Goal: Task Accomplishment & Management: Use online tool/utility

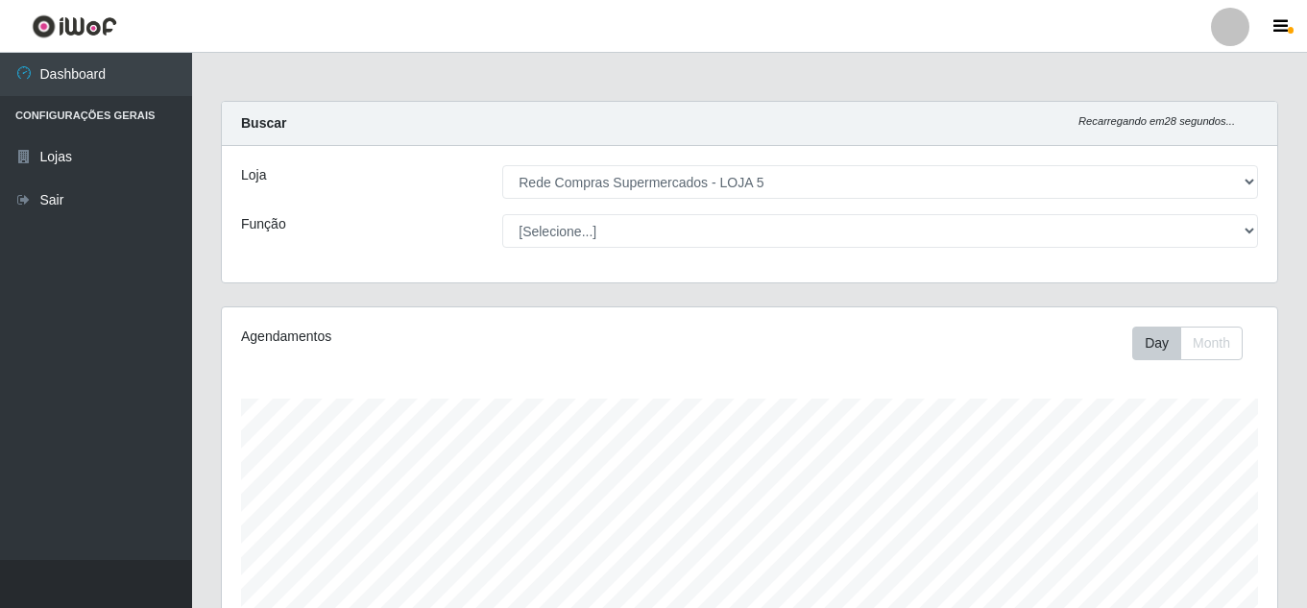
select select "397"
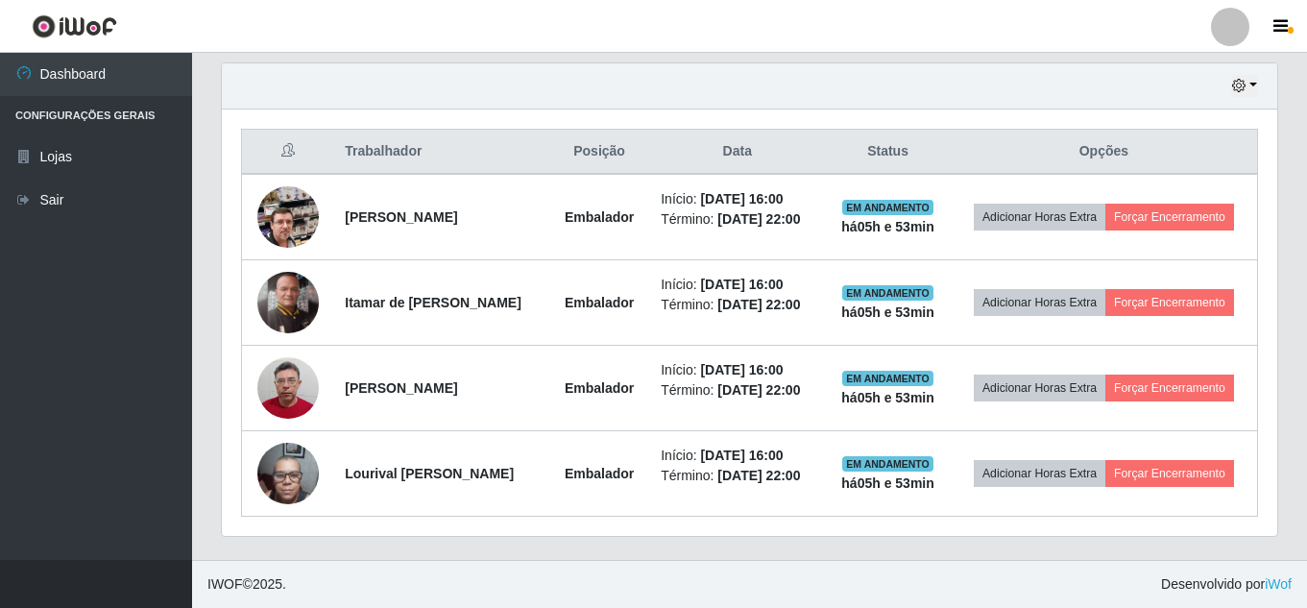
scroll to position [399, 1056]
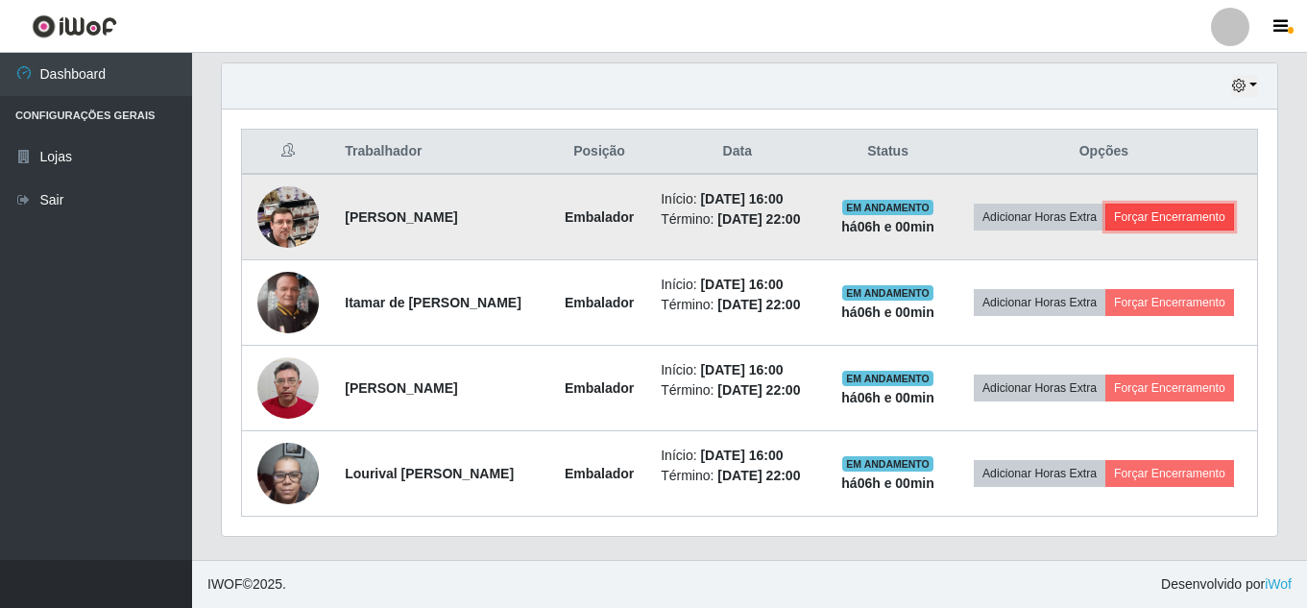
click at [1111, 204] on button "Forçar Encerramento" at bounding box center [1170, 217] width 129 height 27
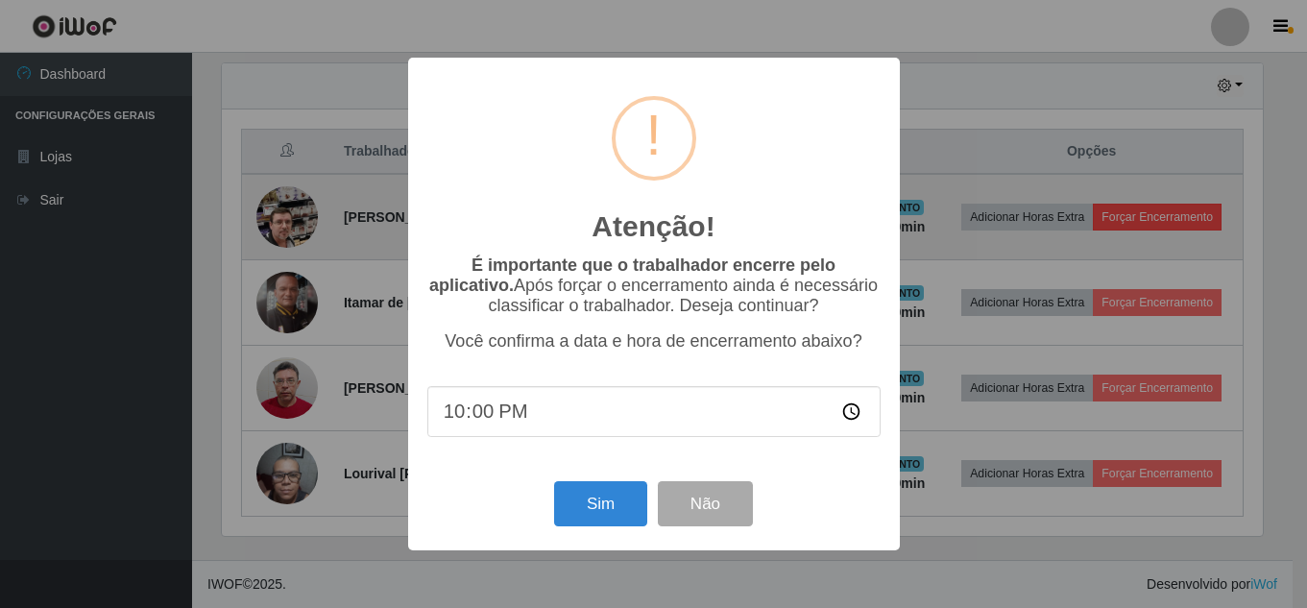
scroll to position [399, 1046]
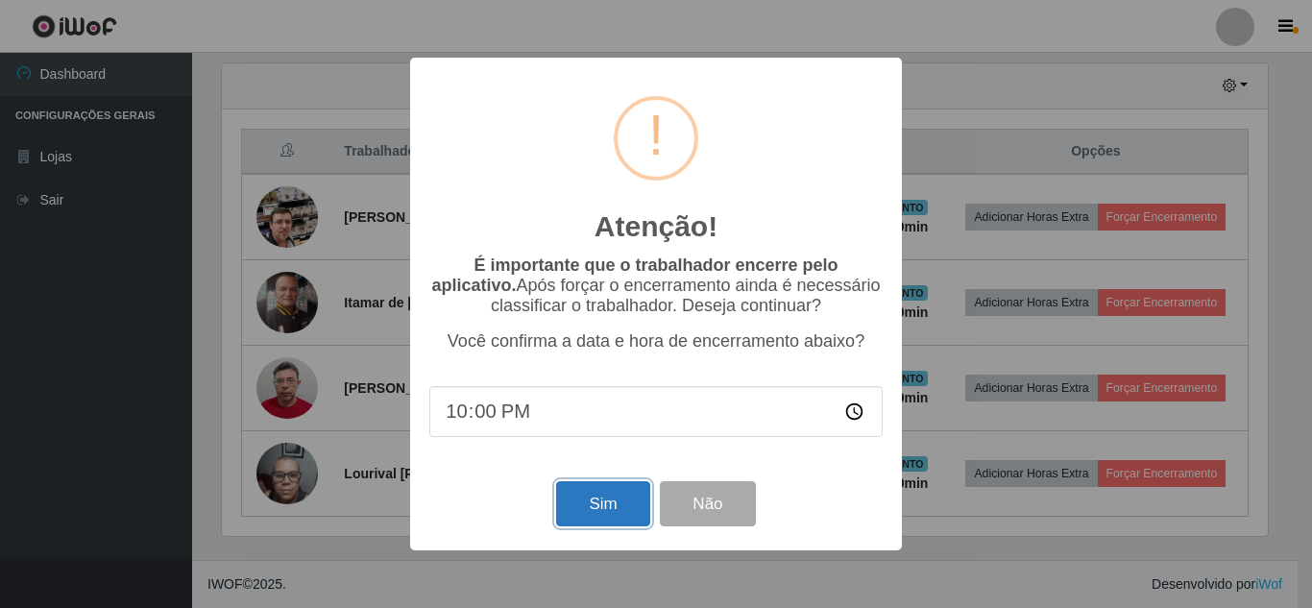
click at [601, 503] on button "Sim" at bounding box center [602, 503] width 93 height 45
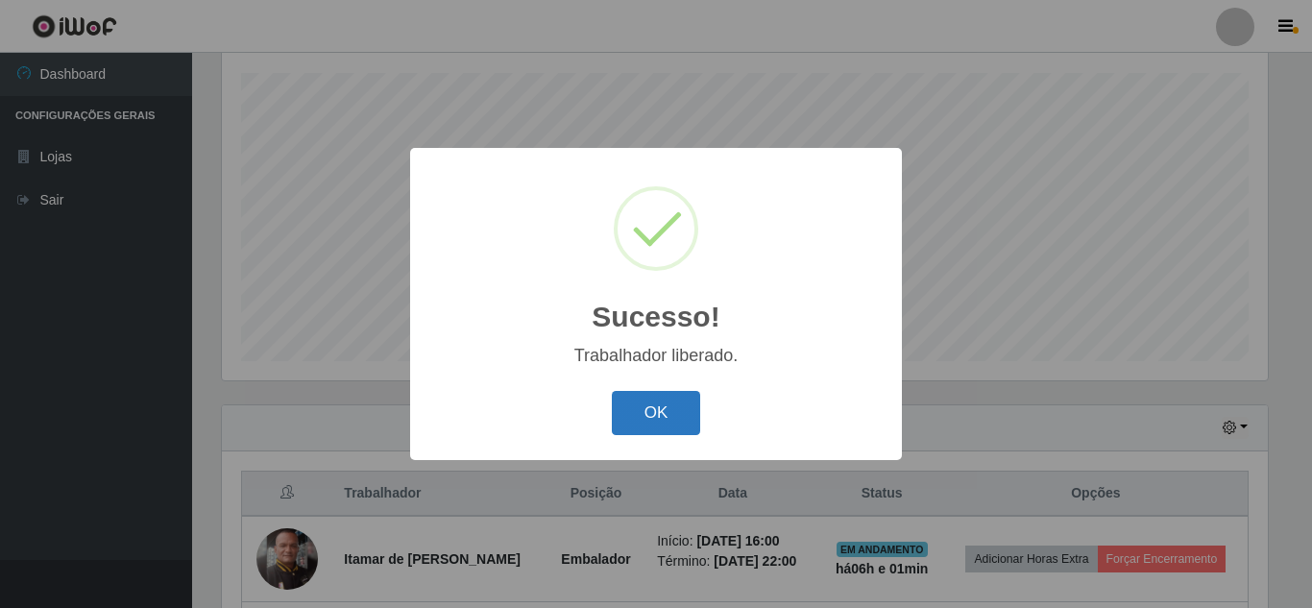
click at [671, 421] on button "OK" at bounding box center [656, 413] width 89 height 45
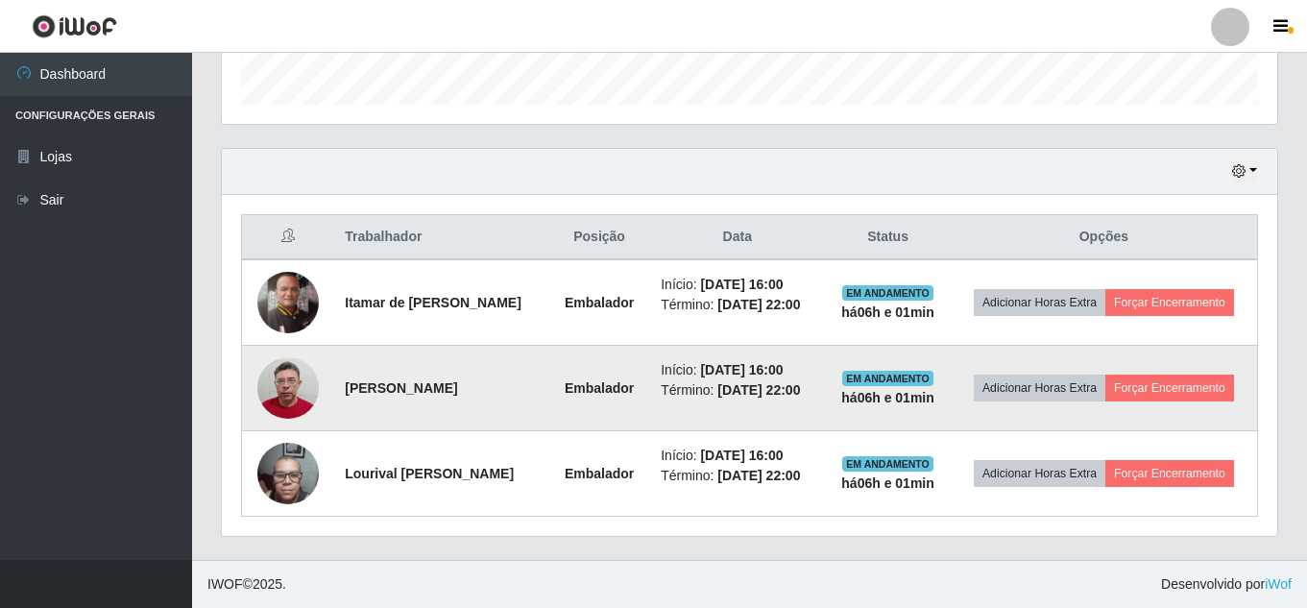
scroll to position [614, 0]
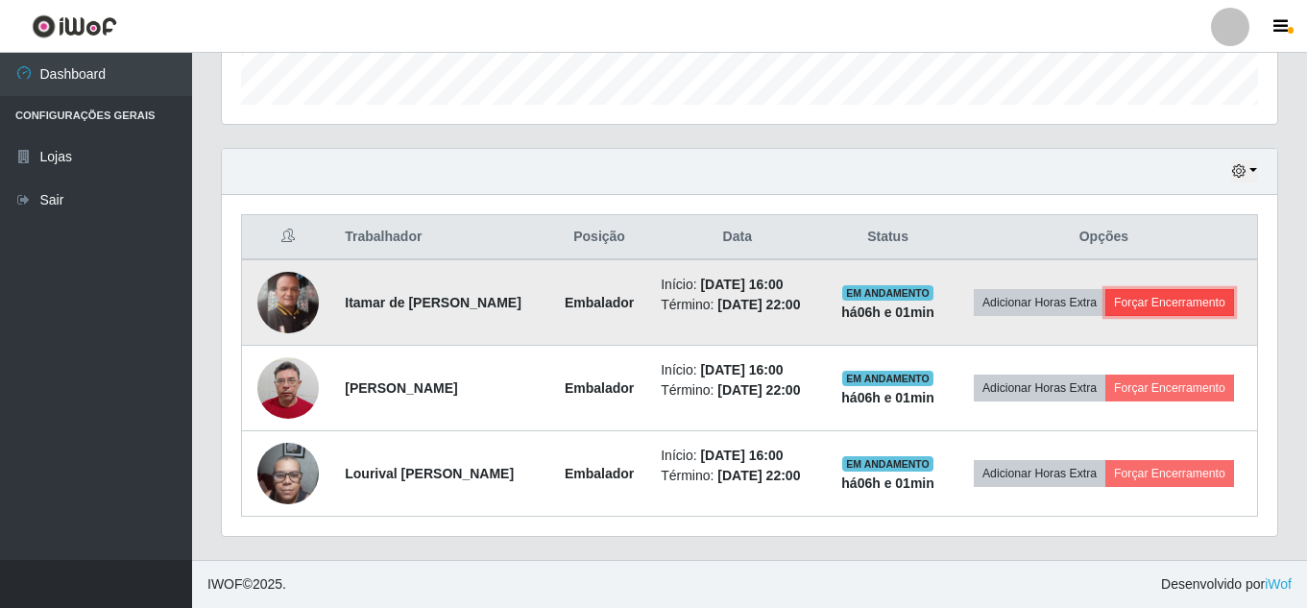
click at [1106, 290] on button "Forçar Encerramento" at bounding box center [1170, 302] width 129 height 27
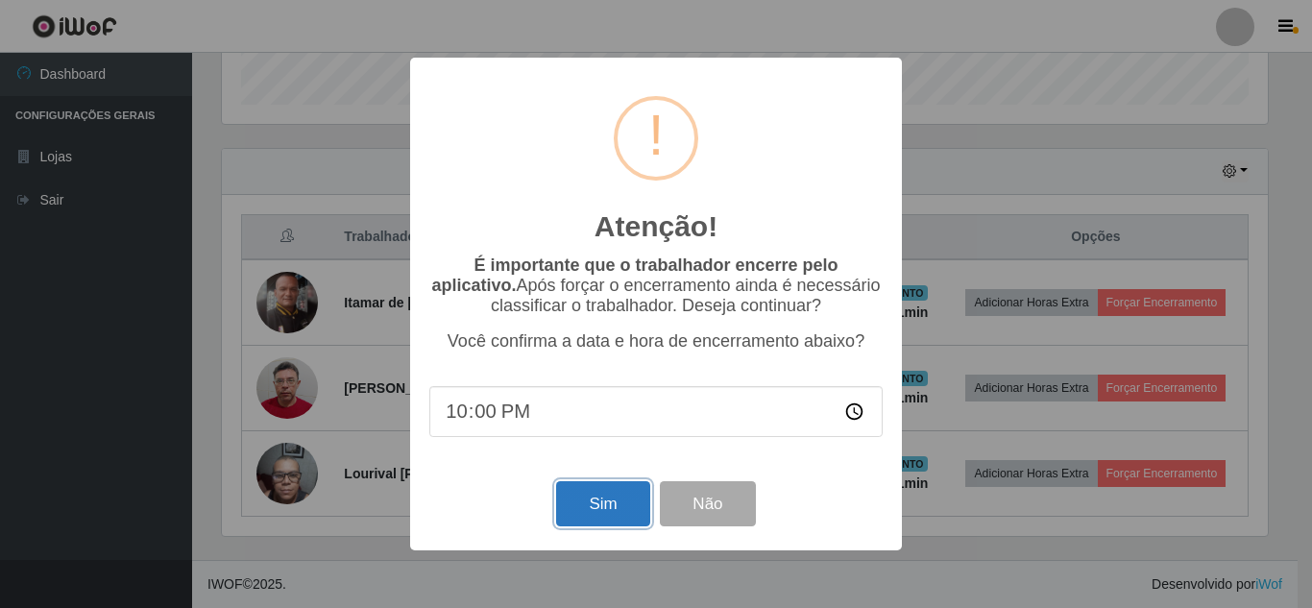
click at [631, 516] on button "Sim" at bounding box center [602, 503] width 93 height 45
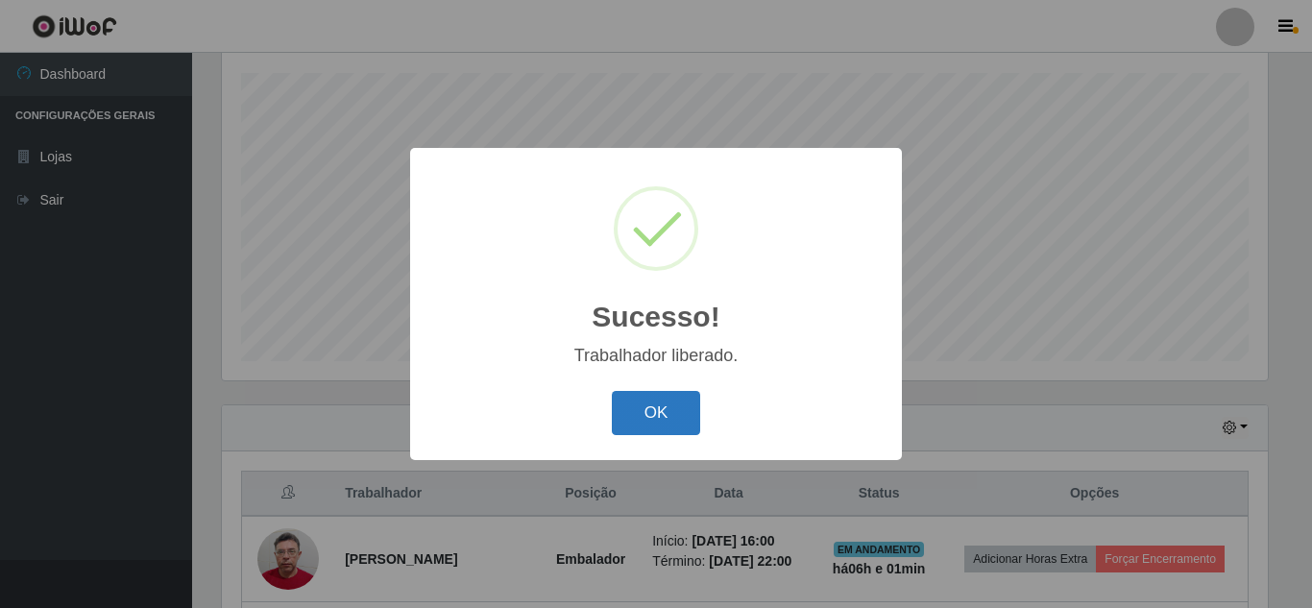
click at [641, 428] on button "OK" at bounding box center [656, 413] width 89 height 45
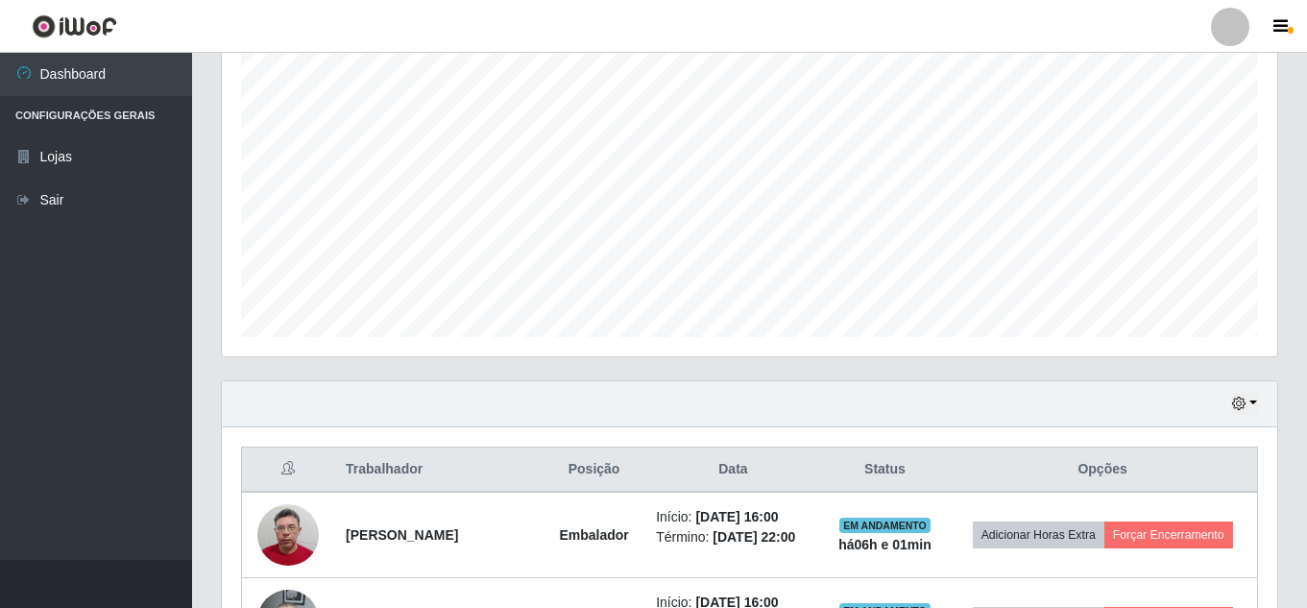
scroll to position [518, 0]
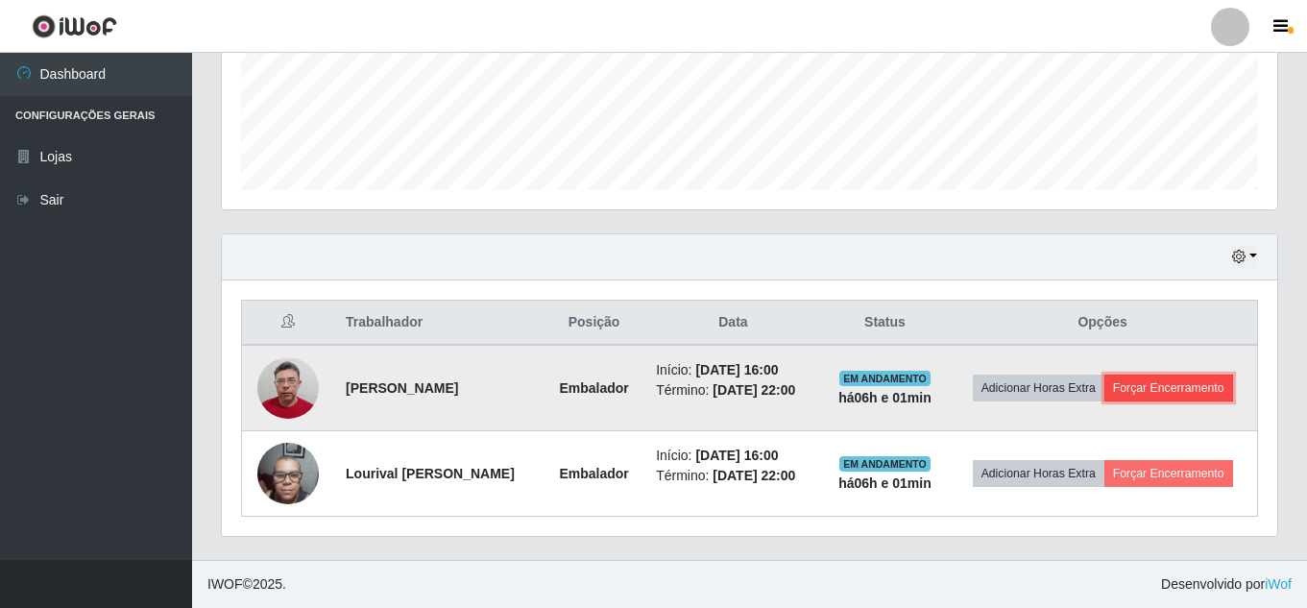
click at [1105, 389] on button "Forçar Encerramento" at bounding box center [1169, 388] width 129 height 27
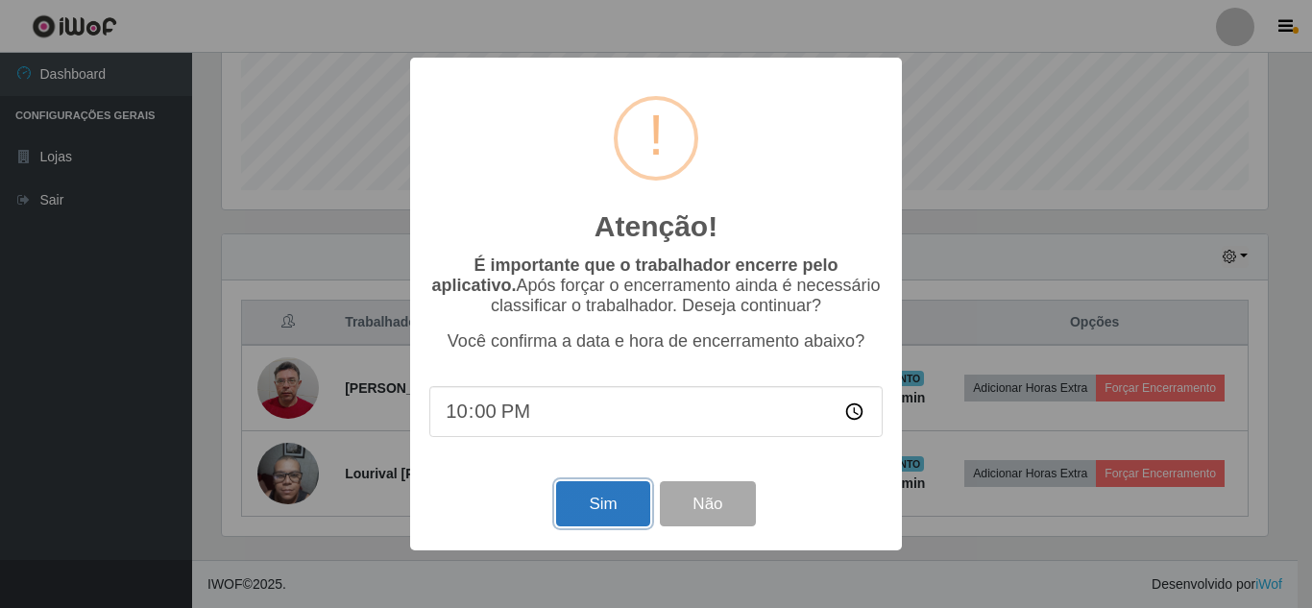
click at [603, 516] on button "Sim" at bounding box center [602, 503] width 93 height 45
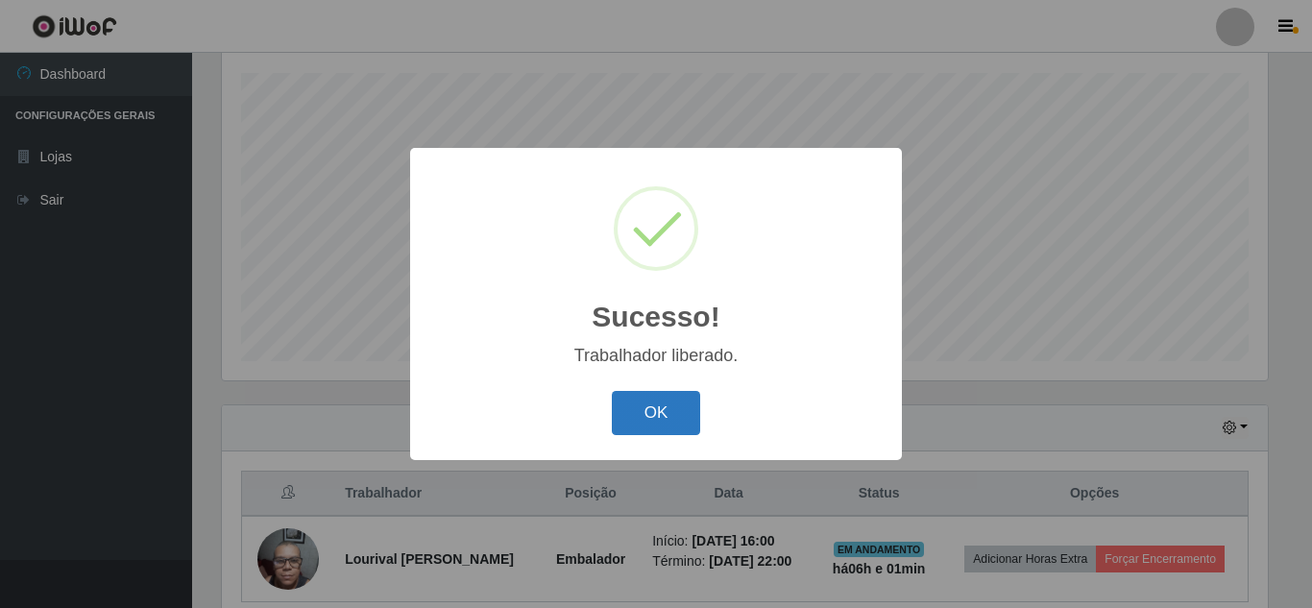
click at [685, 425] on button "OK" at bounding box center [656, 413] width 89 height 45
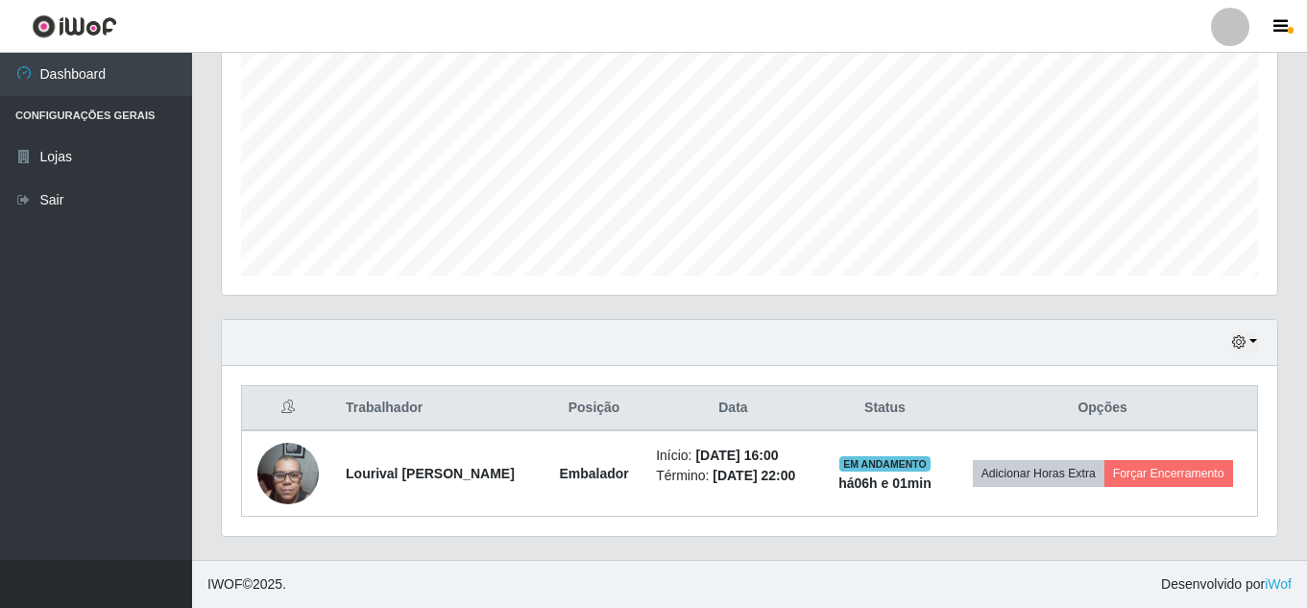
scroll to position [0, 0]
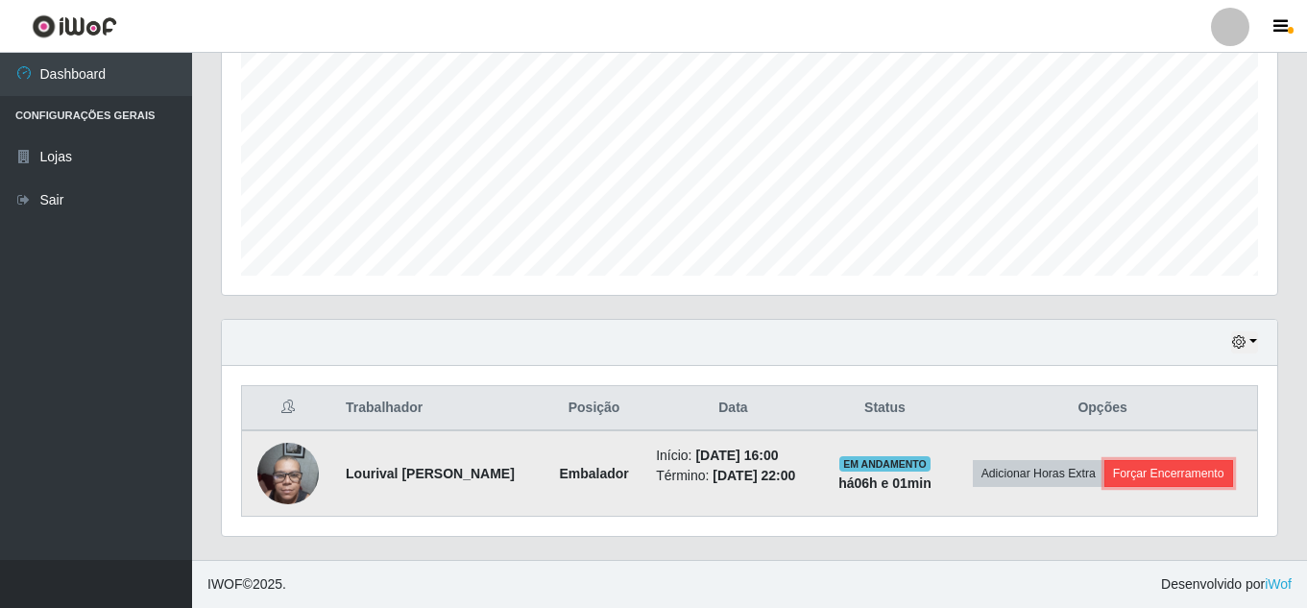
click at [1160, 481] on button "Forçar Encerramento" at bounding box center [1169, 473] width 129 height 27
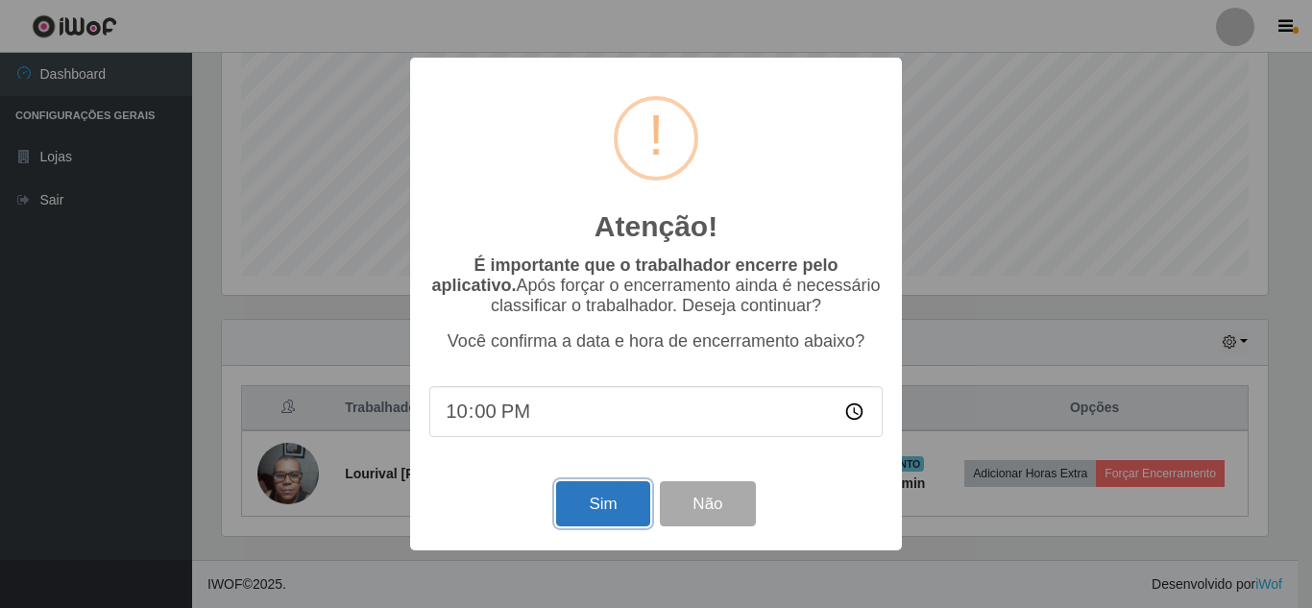
click at [600, 507] on button "Sim" at bounding box center [602, 503] width 93 height 45
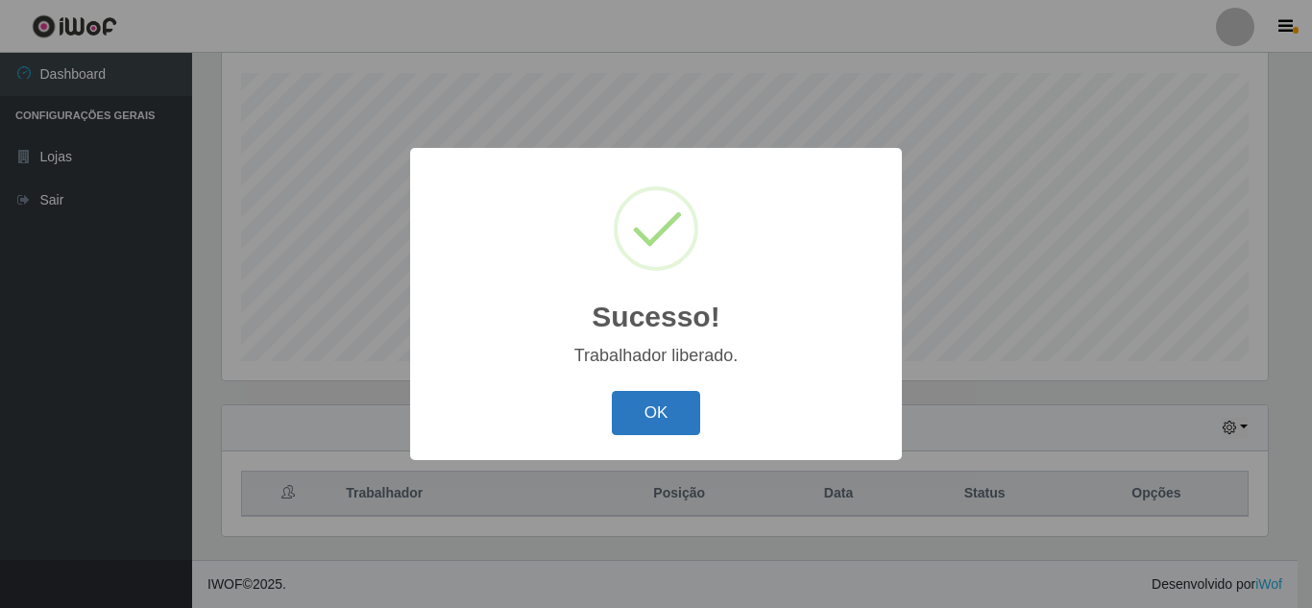
click at [678, 420] on button "OK" at bounding box center [656, 413] width 89 height 45
